Goal: Task Accomplishment & Management: Complete application form

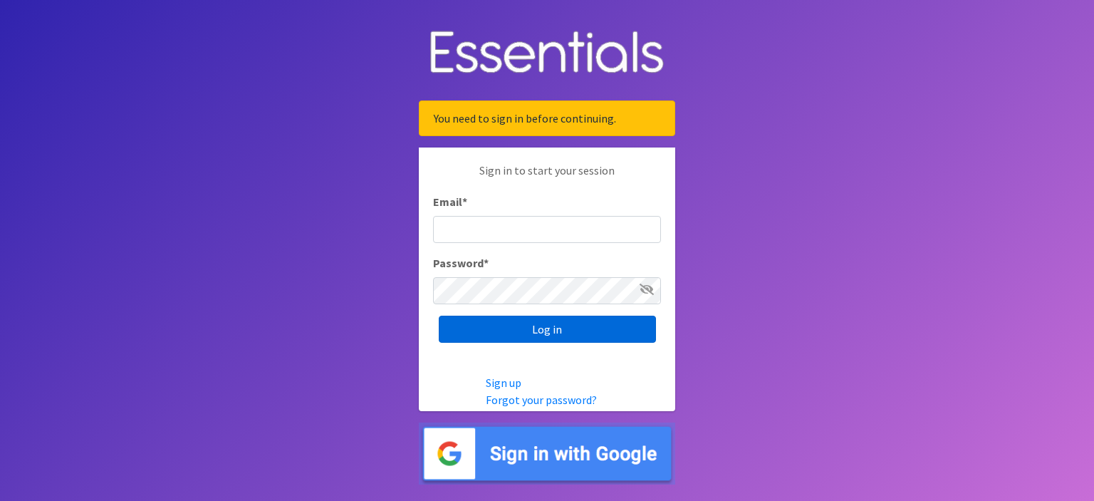
type input "[EMAIL_ADDRESS][DOMAIN_NAME]"
click at [544, 326] on input "Log in" at bounding box center [547, 329] width 217 height 27
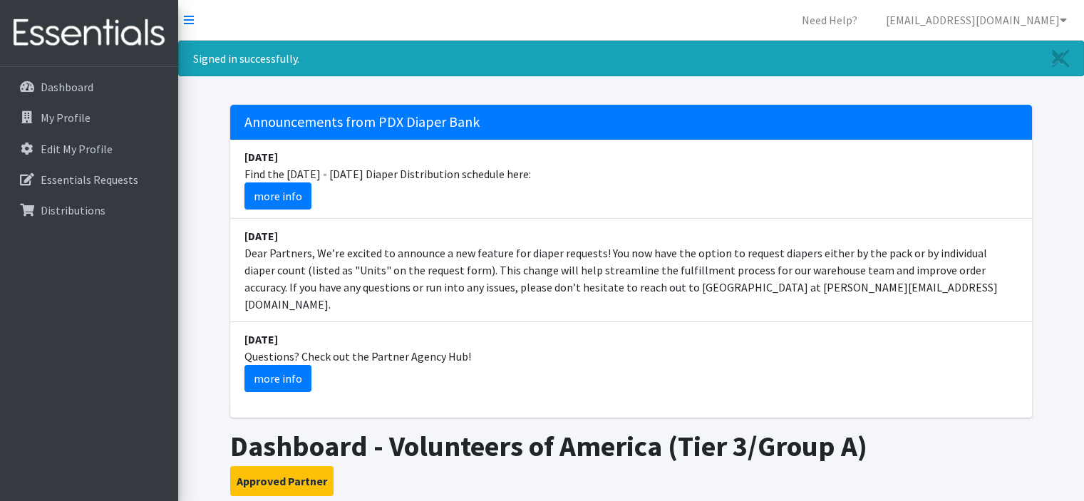
scroll to position [427, 0]
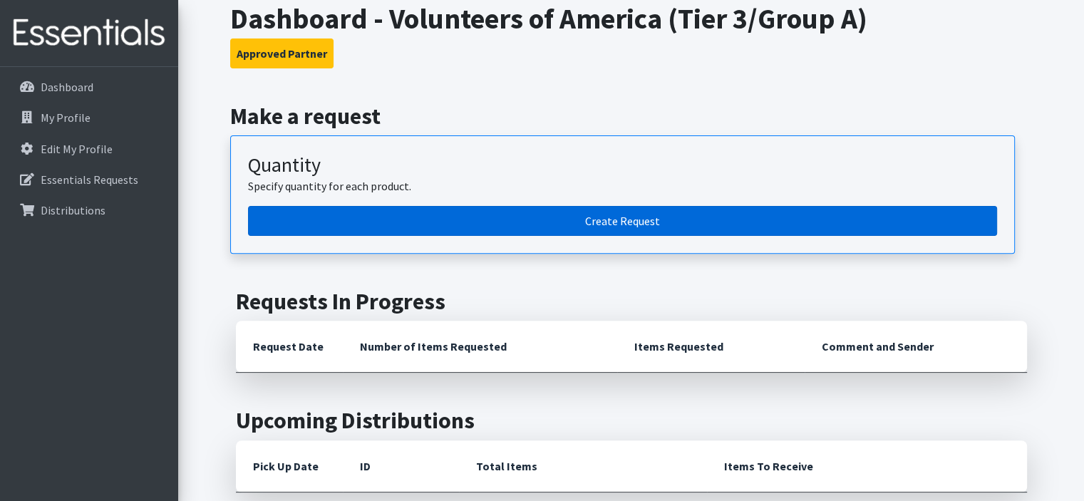
click at [470, 209] on link "Create Request" at bounding box center [622, 221] width 749 height 30
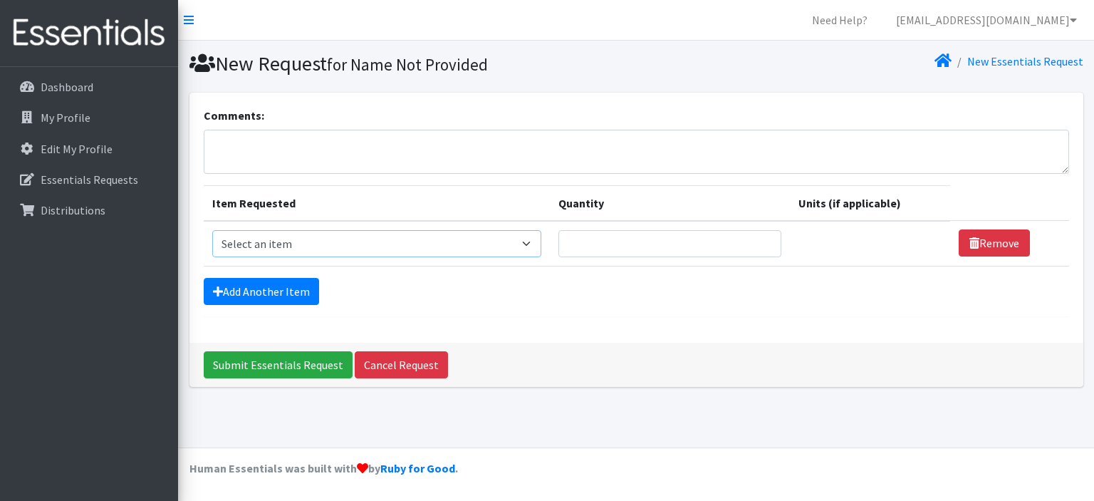
click at [343, 247] on select "Select an item Adult Briefs (Large, approx. 38"-56") Adult Briefs (Medium, appr…" at bounding box center [377, 243] width 330 height 27
select select "1161"
click at [212, 230] on select "Select an item Adult Briefs (Large, approx. 38"-56") Adult Briefs (Medium, appr…" at bounding box center [377, 243] width 330 height 27
click at [626, 239] on input "Quantity" at bounding box center [662, 243] width 219 height 27
type input "200"
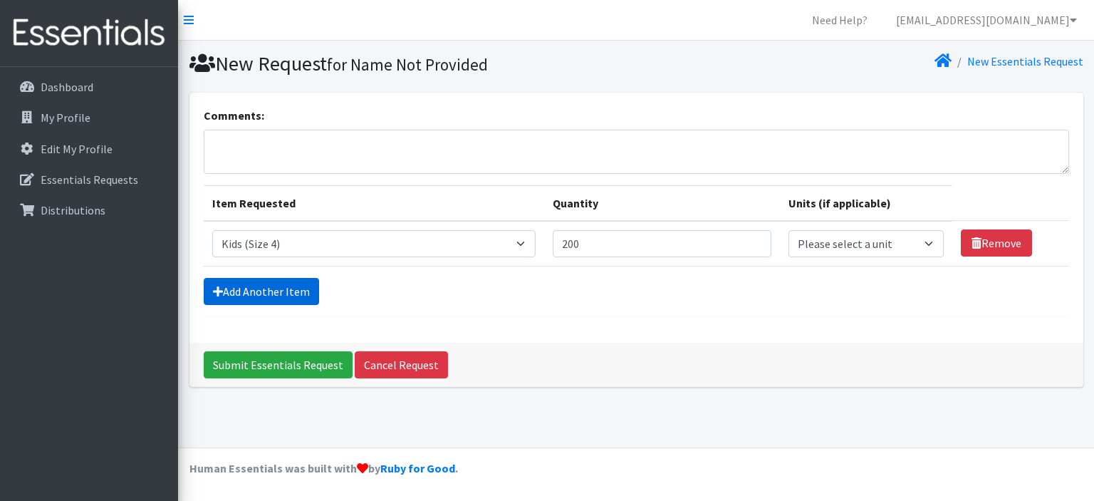
click at [271, 294] on link "Add Another Item" at bounding box center [261, 291] width 115 height 27
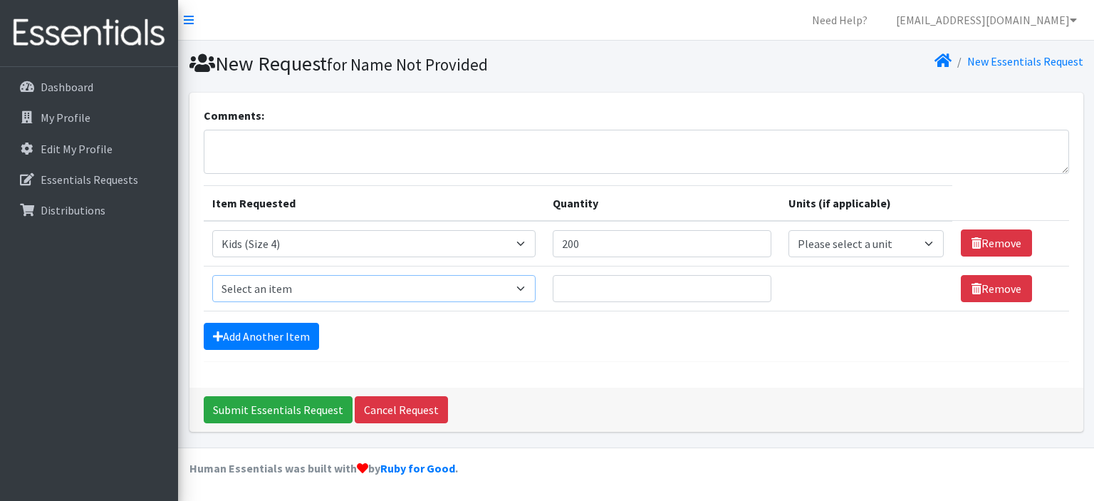
click at [296, 290] on select "Select an item Adult Briefs (Large, approx. 38"-56") Adult Briefs (Medium, appr…" at bounding box center [374, 288] width 324 height 27
select select "1164"
click at [212, 275] on select "Select an item Adult Briefs (Large, approx. 38"-56") Adult Briefs (Medium, appr…" at bounding box center [374, 288] width 324 height 27
click at [585, 295] on input "Quantity" at bounding box center [662, 288] width 219 height 27
type input "200"
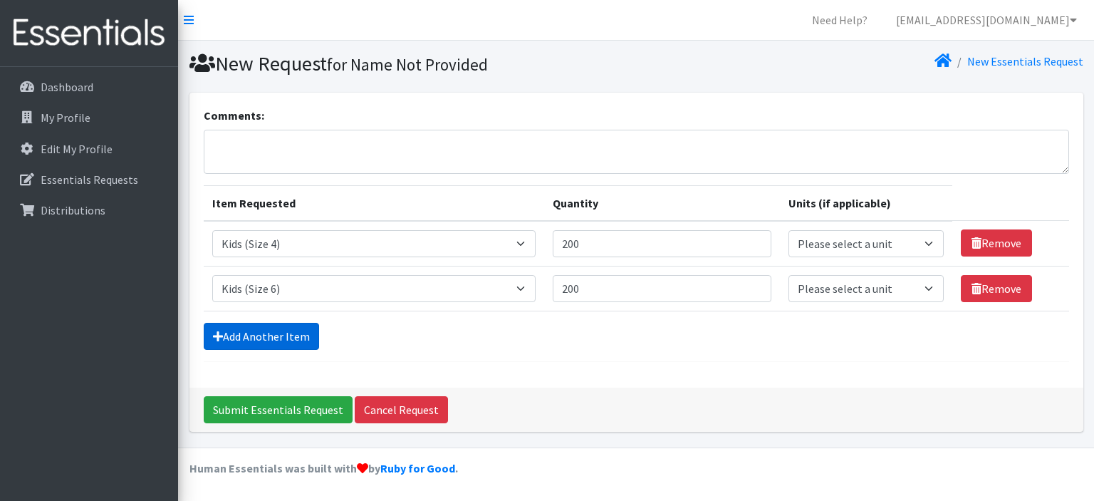
click at [297, 327] on link "Add Another Item" at bounding box center [261, 336] width 115 height 27
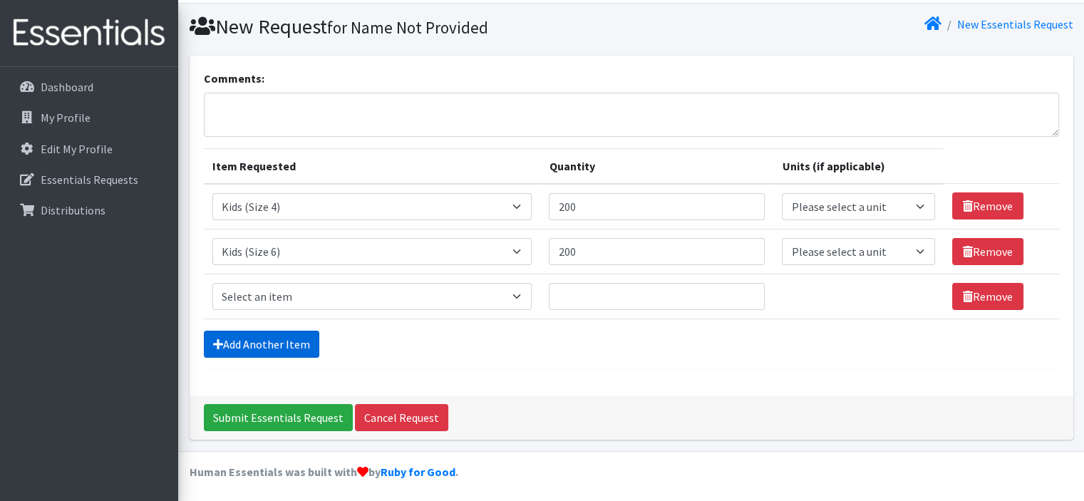
scroll to position [38, 0]
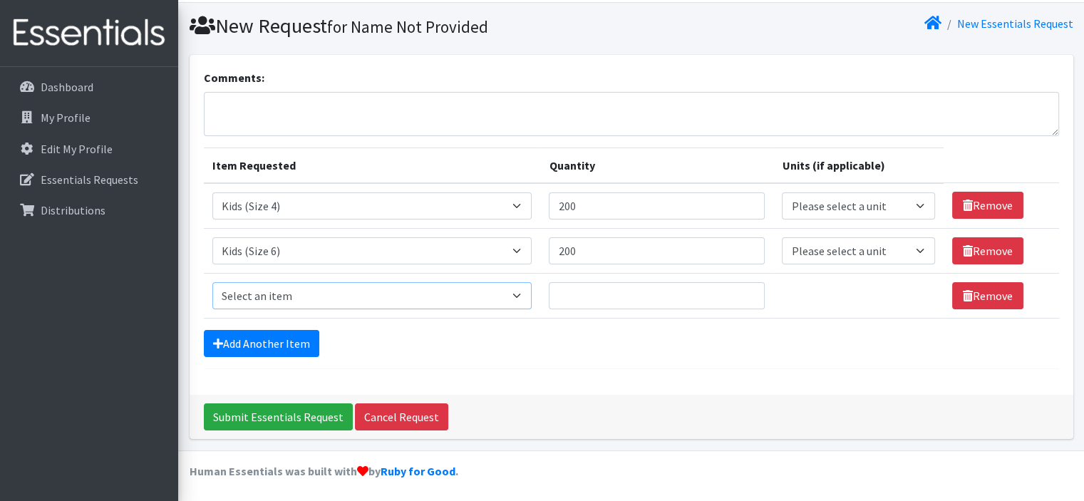
click at [276, 294] on select "Select an item Adult Briefs (Large, approx. 38"-56") Adult Briefs (Medium, appr…" at bounding box center [372, 295] width 320 height 27
select select "1631"
click at [212, 282] on select "Select an item Adult Briefs (Large, approx. 38"-56") Adult Briefs (Medium, appr…" at bounding box center [372, 295] width 320 height 27
click at [603, 287] on input "Quantity" at bounding box center [657, 295] width 216 height 27
type input "200"
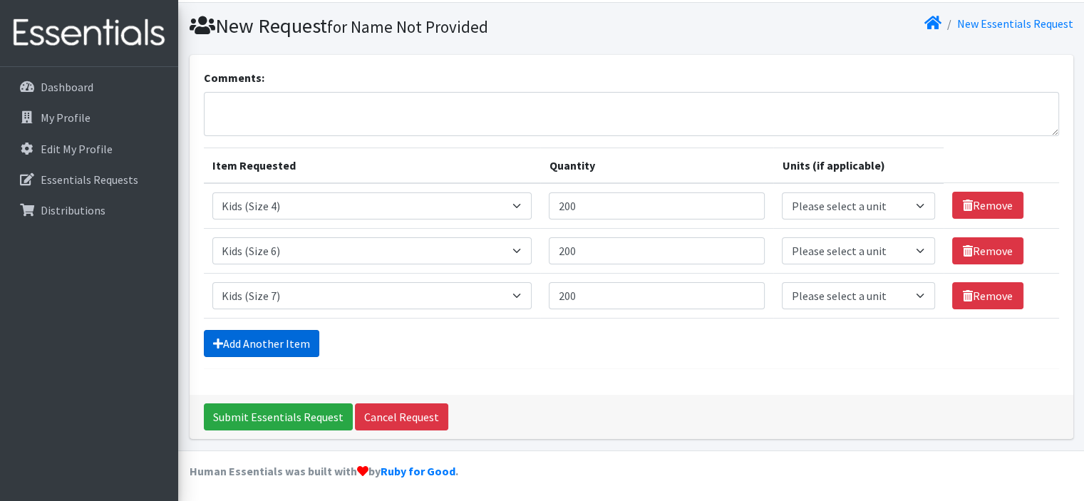
click at [286, 349] on link "Add Another Item" at bounding box center [261, 343] width 115 height 27
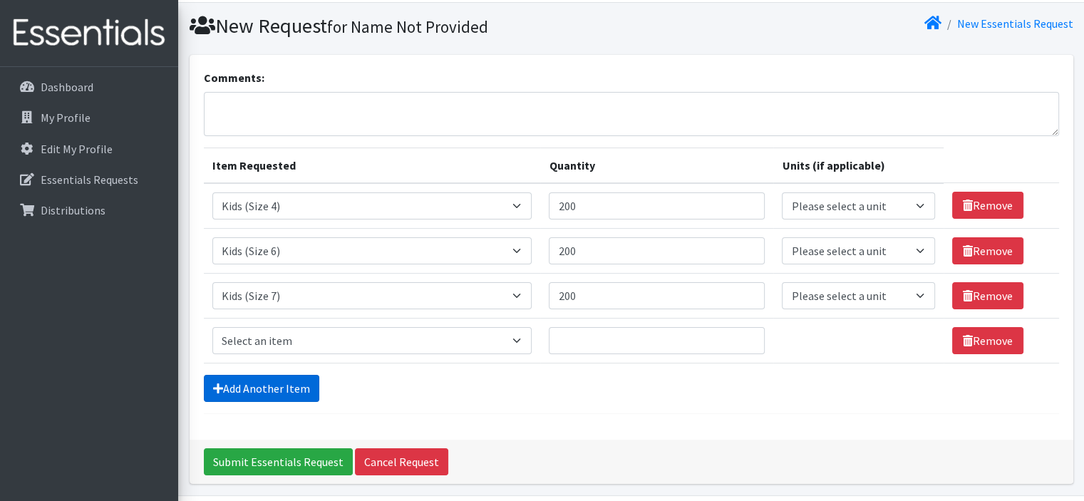
scroll to position [83, 0]
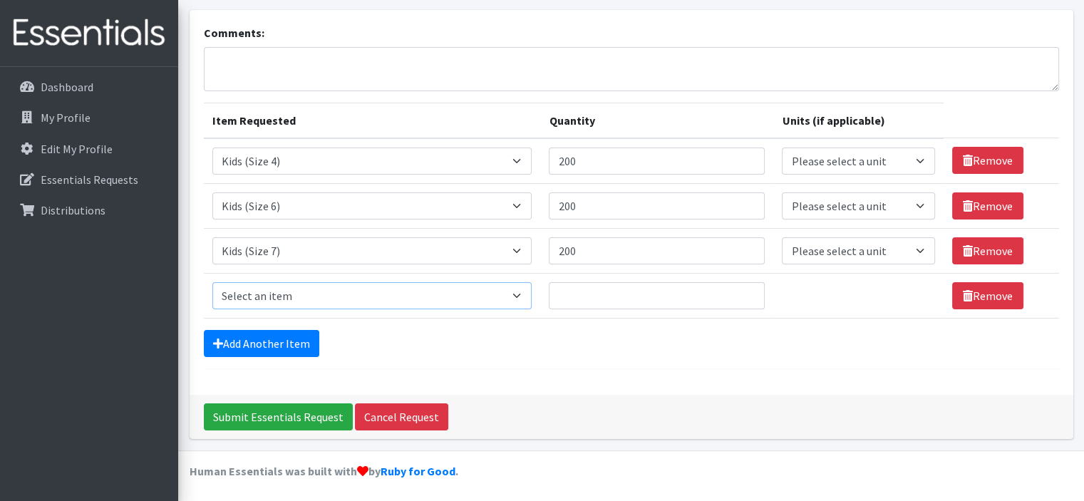
click at [313, 286] on select "Select an item Adult Briefs (Large, approx. 38"-56") Adult Briefs (Medium, appr…" at bounding box center [372, 295] width 320 height 27
select select "1171"
click at [212, 282] on select "Select an item Adult Briefs (Large, approx. 38"-56") Adult Briefs (Medium, appr…" at bounding box center [372, 295] width 320 height 27
click at [573, 296] on input "Quantity" at bounding box center [657, 295] width 216 height 27
type input "200"
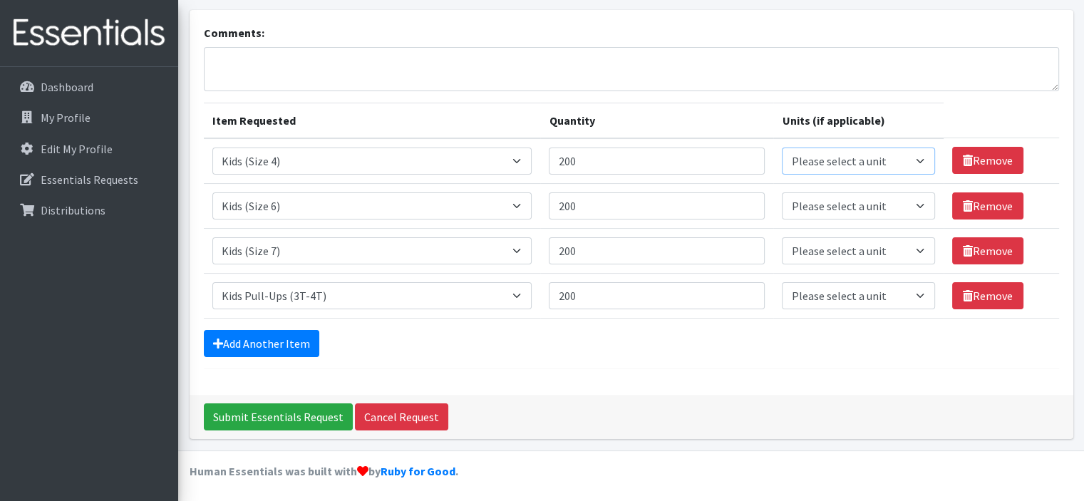
click at [863, 154] on select "Please select a unit units packs" at bounding box center [858, 160] width 152 height 27
select select
click at [782, 147] on select "Please select a unit units packs" at bounding box center [858, 160] width 152 height 27
click at [842, 207] on select "Please select a unit units packs" at bounding box center [858, 205] width 152 height 27
select select
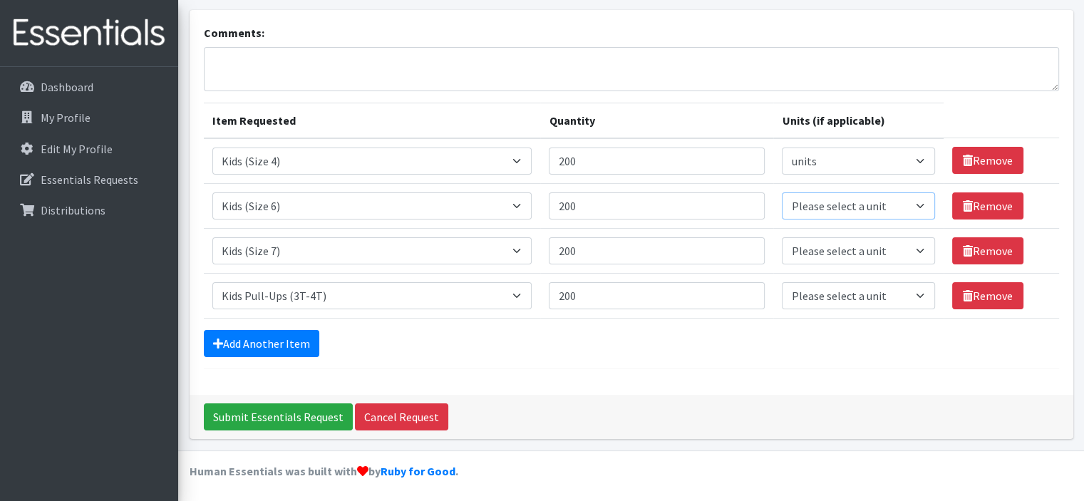
click at [782, 192] on select "Please select a unit units packs" at bounding box center [858, 205] width 152 height 27
click at [831, 252] on select "Please select a unit units packs" at bounding box center [858, 250] width 152 height 27
select select
click at [782, 237] on select "Please select a unit units packs" at bounding box center [858, 250] width 152 height 27
click at [819, 294] on select "Please select a unit units packs" at bounding box center [858, 295] width 152 height 27
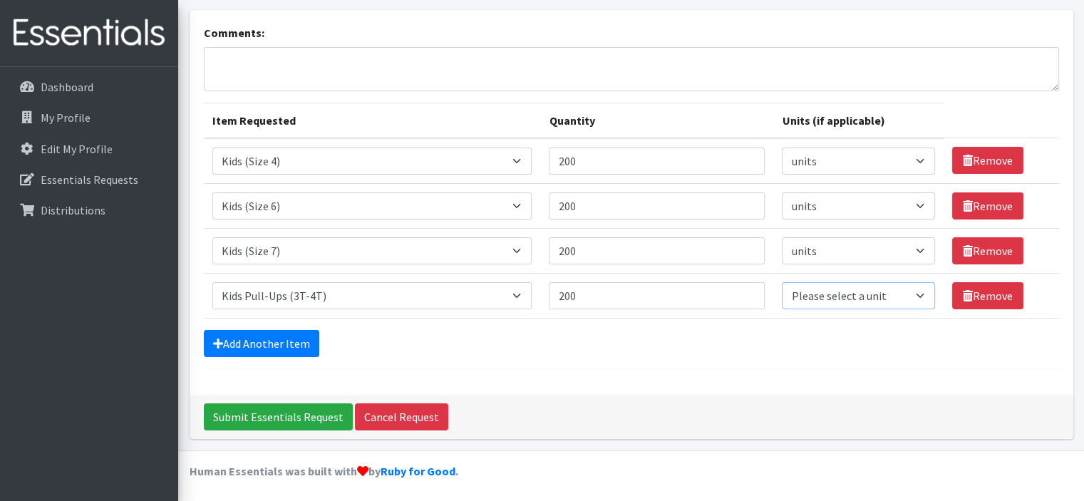
select select
click at [782, 282] on select "Please select a unit units packs" at bounding box center [858, 295] width 152 height 27
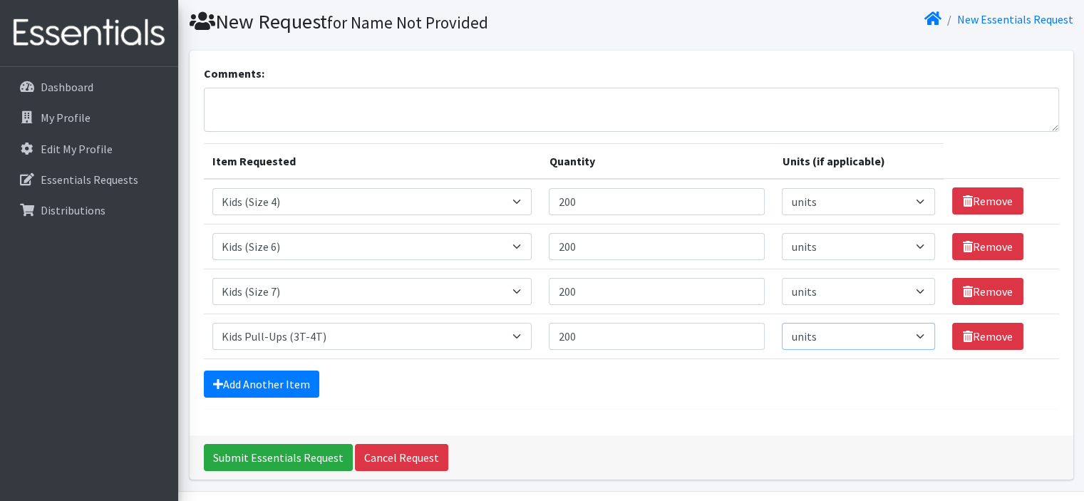
scroll to position [0, 0]
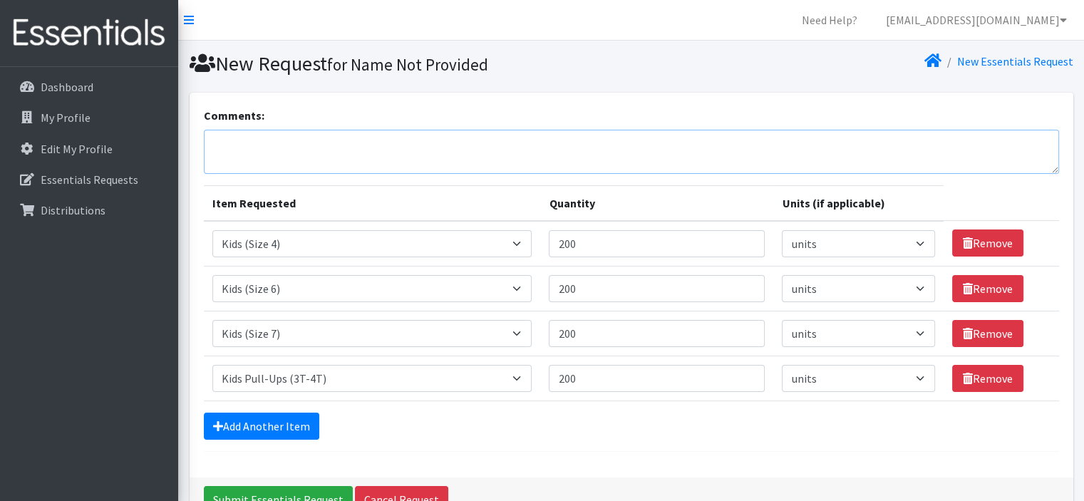
click at [269, 147] on textarea "Comments:" at bounding box center [631, 152] width 855 height 44
type textarea "Please include wipes as availability allows! Thank you!"
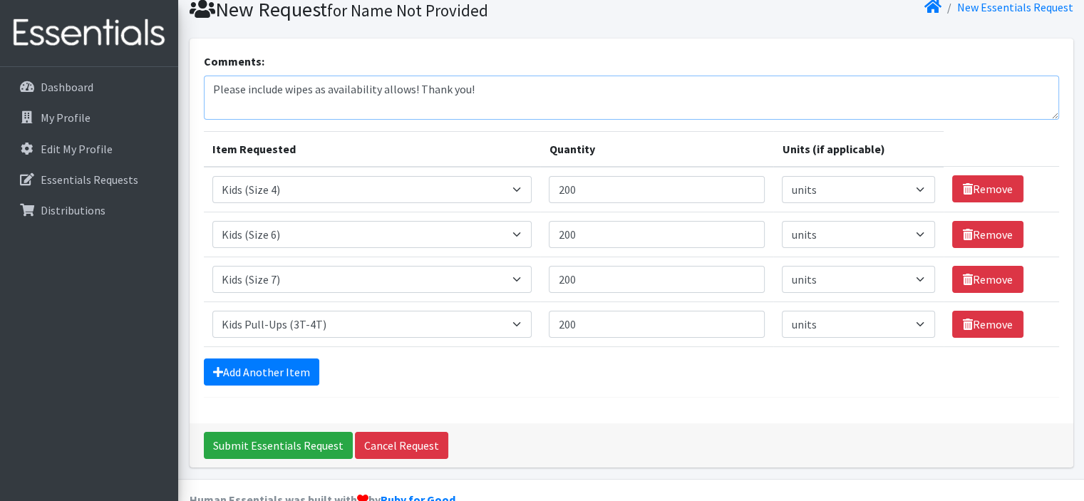
scroll to position [83, 0]
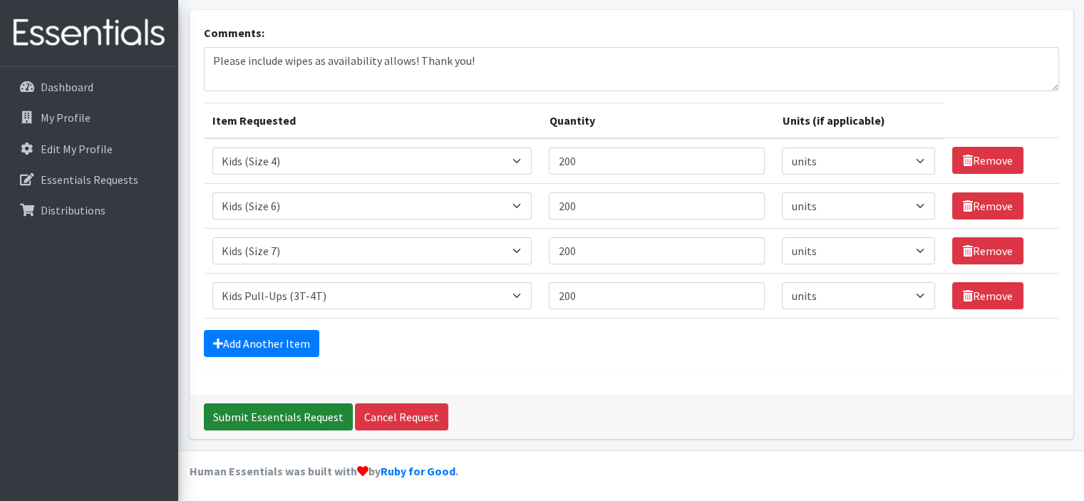
click at [302, 408] on input "Submit Essentials Request" at bounding box center [278, 416] width 149 height 27
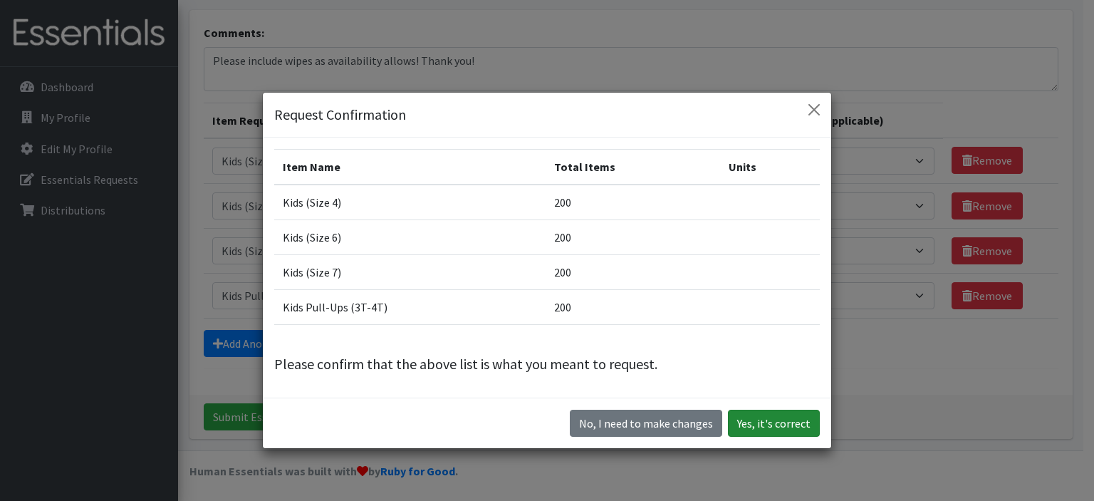
click at [761, 422] on button "Yes, it's correct" at bounding box center [774, 423] width 92 height 27
